Goal: Check status: Check status

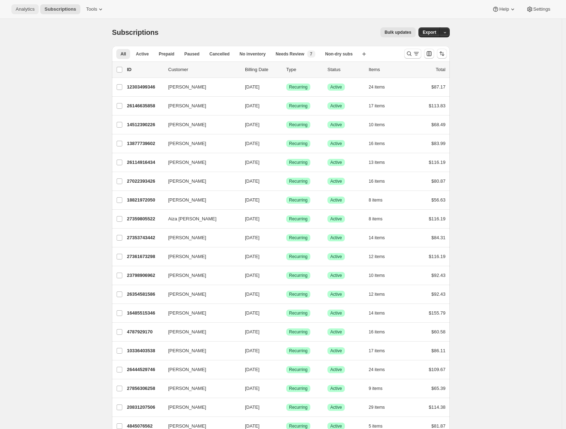
click at [30, 9] on span "Analytics" at bounding box center [25, 9] width 19 height 6
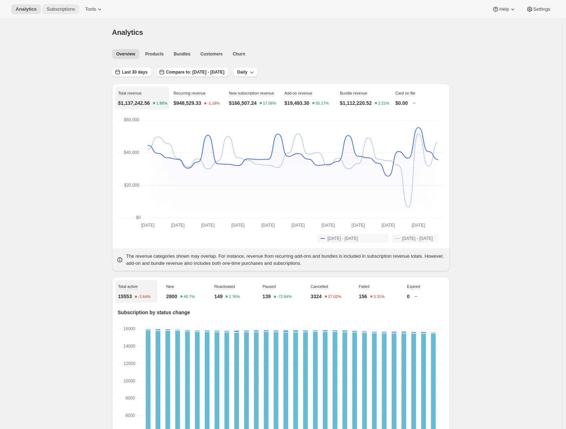
click at [62, 10] on span "Subscriptions" at bounding box center [61, 9] width 28 height 6
